Goal: Obtain resource: Obtain resource

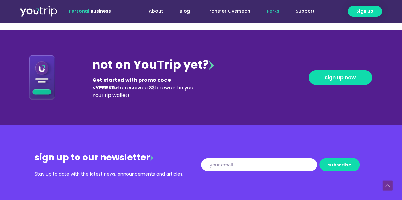
scroll to position [694, 0]
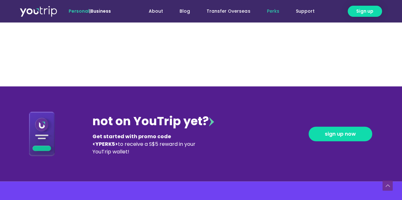
scroll to position [747, 0]
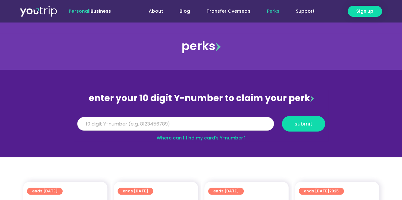
click at [195, 120] on input "Y Number" at bounding box center [175, 124] width 197 height 14
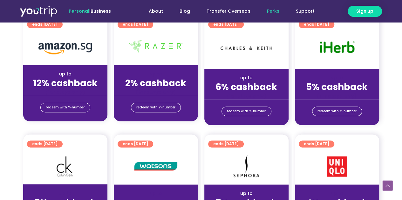
scroll to position [399, 0]
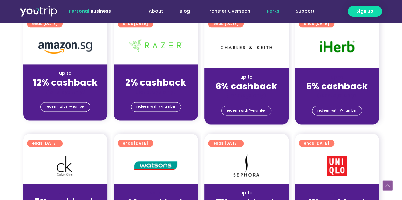
click at [195, 120] on div "ends [DATE] up to 2% cashback (for stays only) redeem with Y-number" at bounding box center [156, 69] width 91 height 110
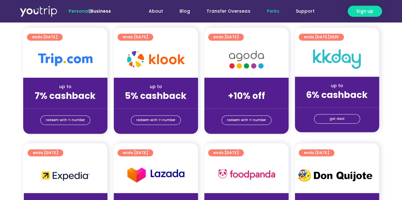
scroll to position [0, 0]
